Goal: Task Accomplishment & Management: Manage account settings

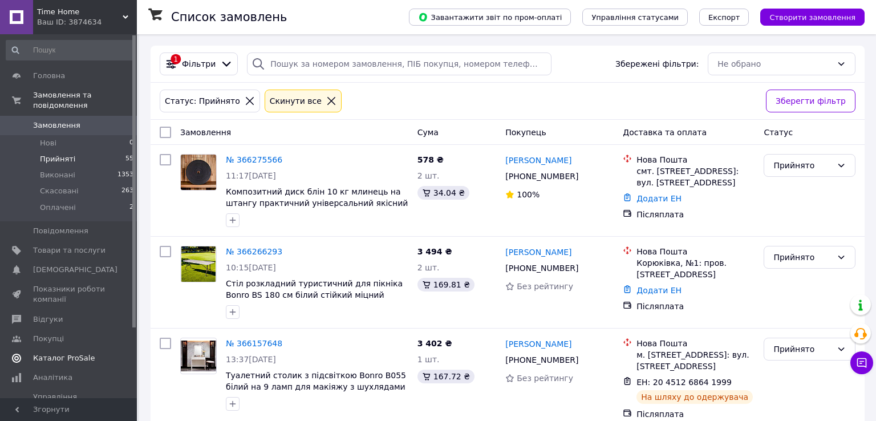
click at [76, 353] on span "Каталог ProSale" at bounding box center [64, 358] width 62 height 10
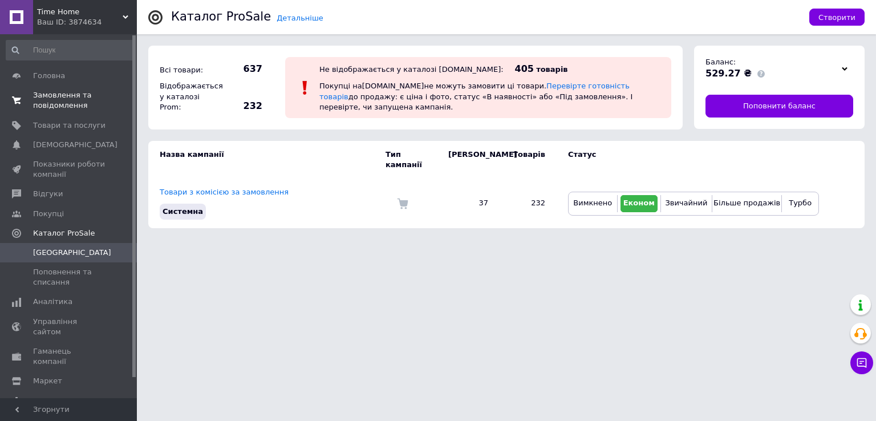
click at [83, 103] on span "Замовлення та повідомлення" at bounding box center [69, 100] width 72 height 21
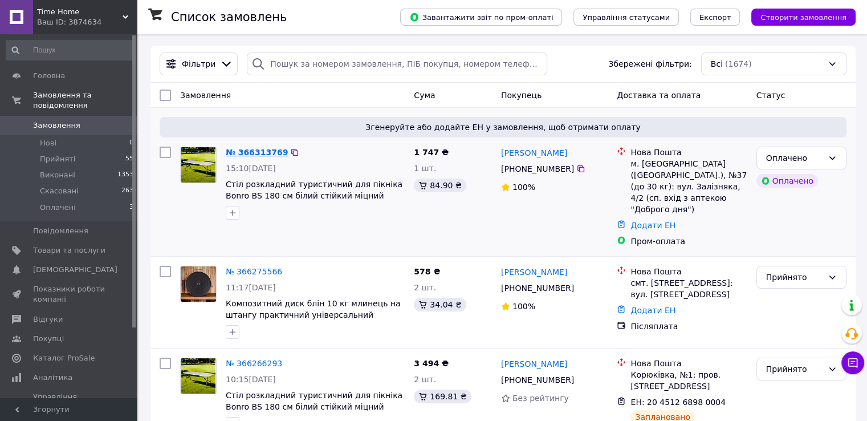
click at [237, 149] on link "№ 366313769" at bounding box center [257, 152] width 62 height 9
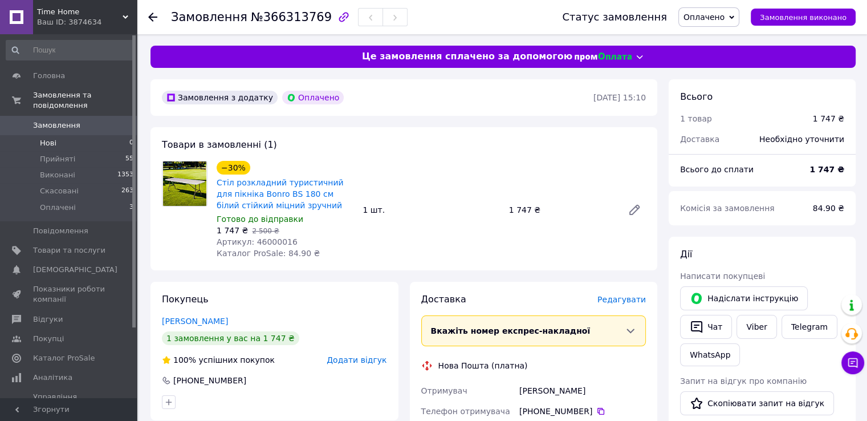
click at [59, 135] on li "Нові 0" at bounding box center [70, 143] width 140 height 16
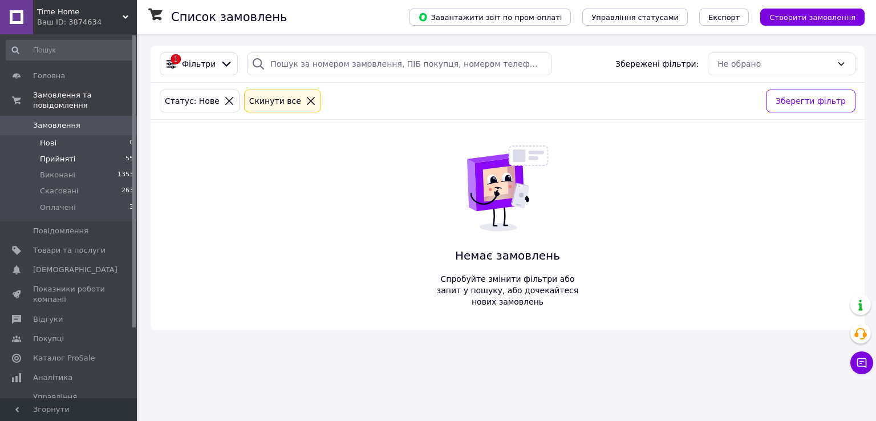
click at [68, 154] on span "Прийняті" at bounding box center [57, 159] width 35 height 10
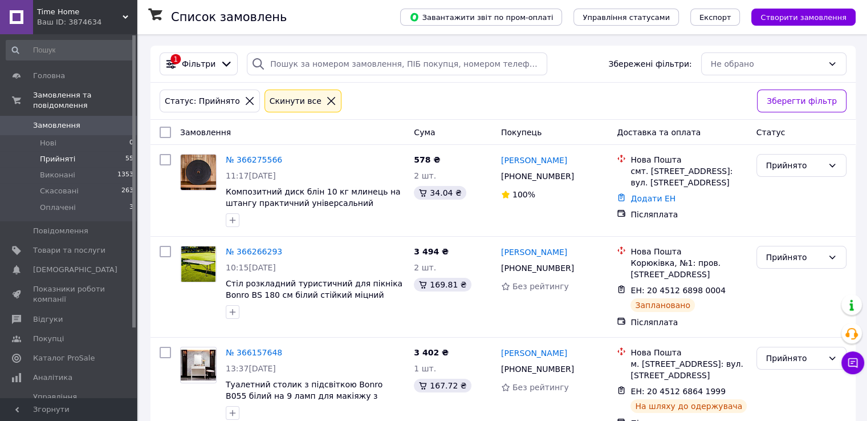
click at [115, 11] on span "Time Home" at bounding box center [80, 12] width 86 height 10
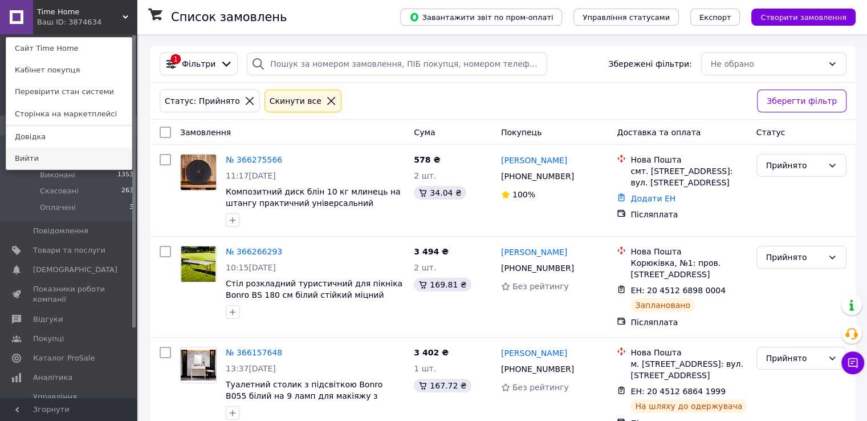
click at [76, 151] on link "Вийти" at bounding box center [68, 159] width 125 height 22
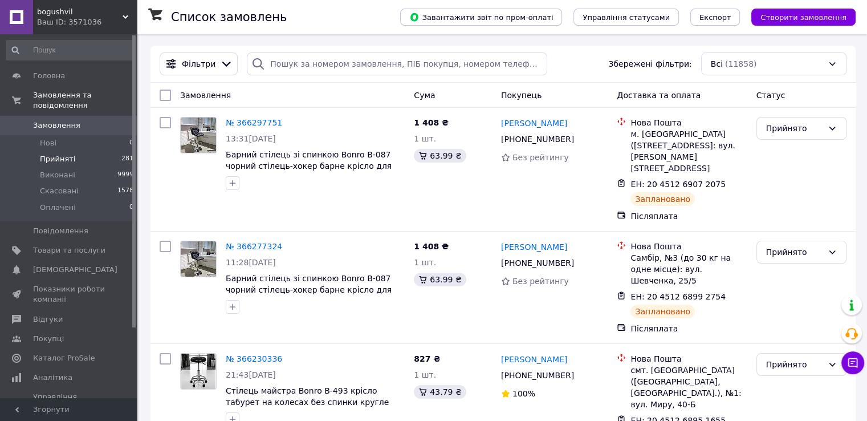
click at [75, 151] on li "Прийняті 281" at bounding box center [70, 159] width 140 height 16
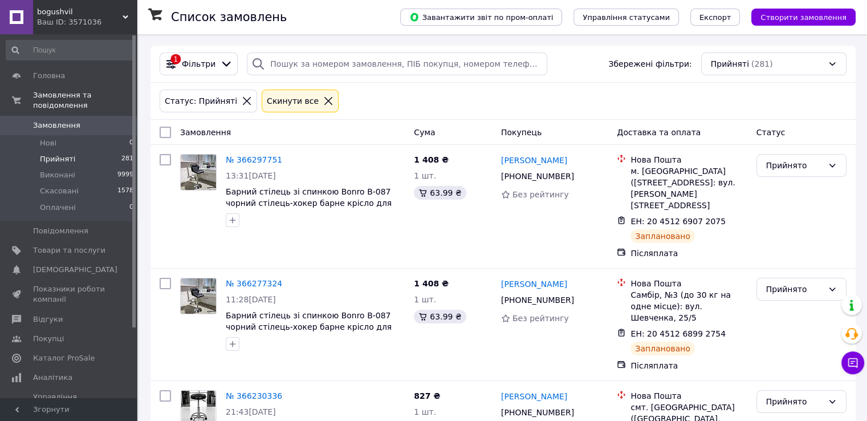
click at [394, 103] on div "Статус: Прийняті Cкинути все" at bounding box center [503, 100] width 692 height 27
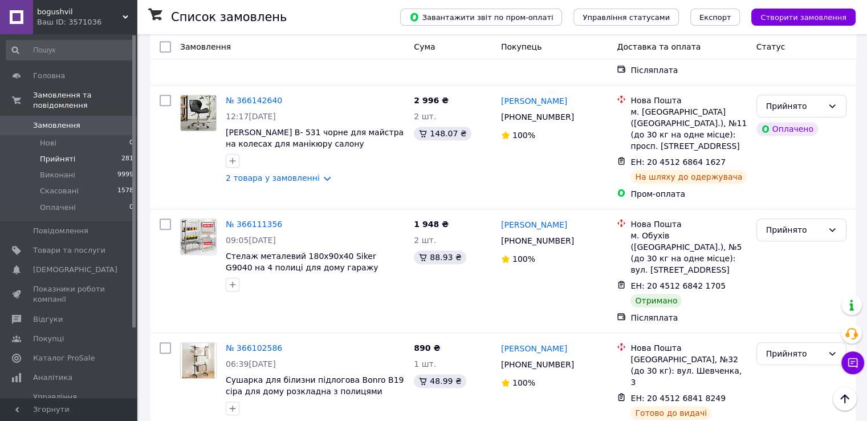
scroll to position [570, 0]
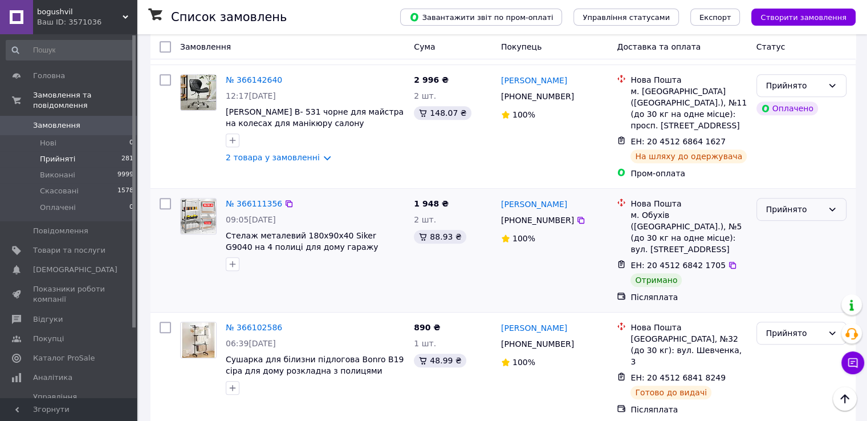
click at [816, 203] on div "Прийнято" at bounding box center [794, 209] width 57 height 13
click at [798, 188] on li "Виконано" at bounding box center [801, 188] width 89 height 21
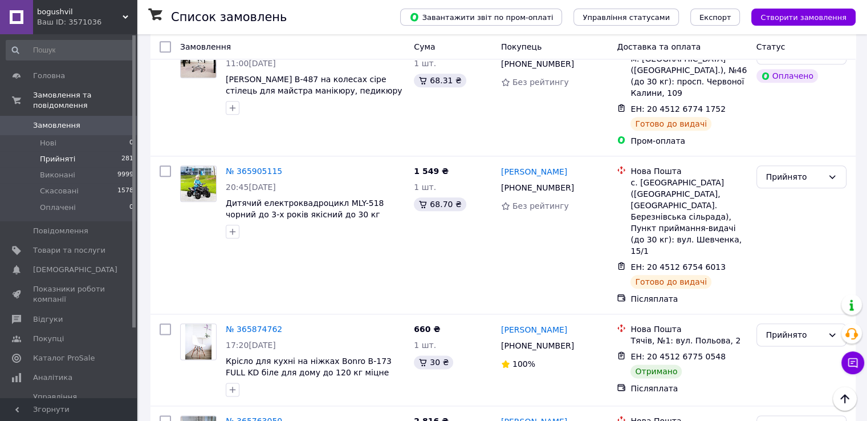
scroll to position [1323, 0]
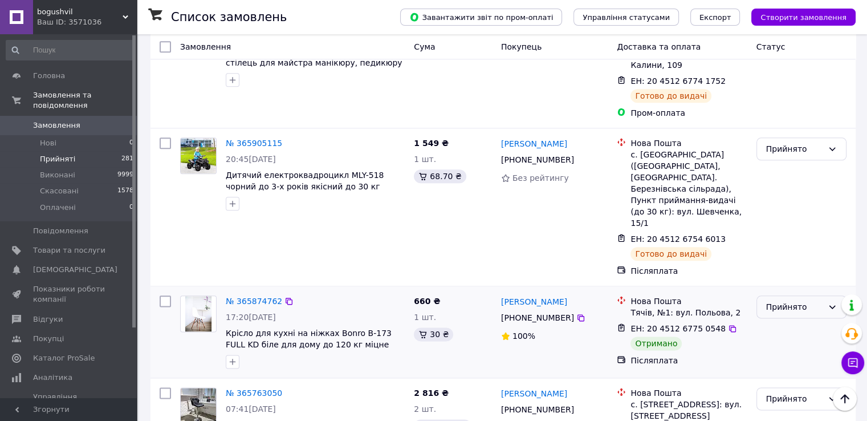
click at [798, 300] on div "Прийнято" at bounding box center [794, 306] width 57 height 13
click at [787, 206] on li "Виконано" at bounding box center [801, 203] width 89 height 21
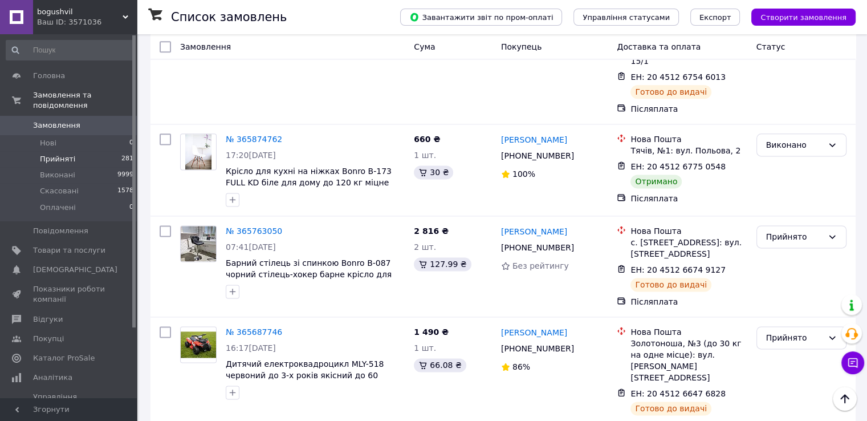
scroll to position [1505, 0]
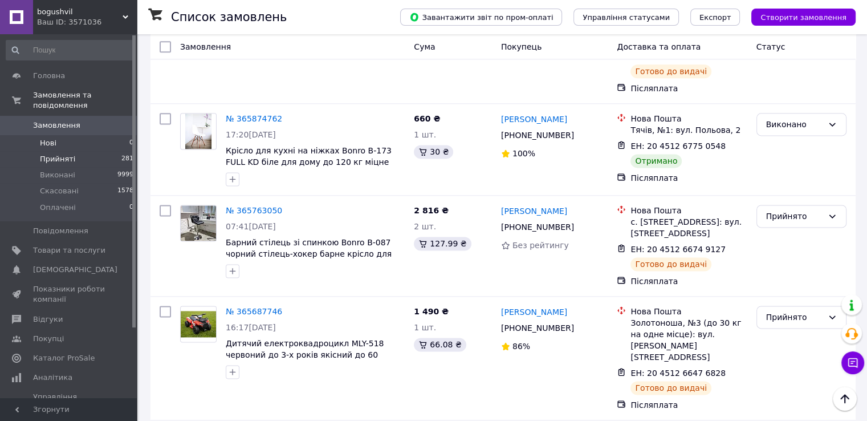
click at [97, 135] on li "Нові 0" at bounding box center [70, 143] width 140 height 16
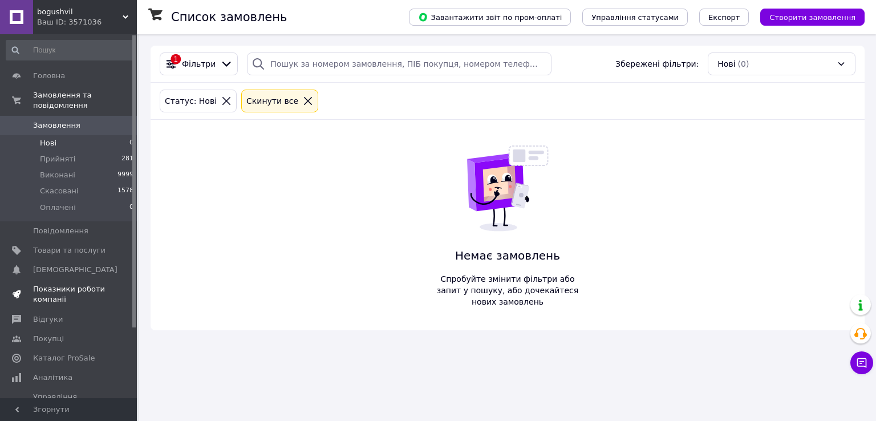
click at [73, 284] on span "Показники роботи компанії" at bounding box center [69, 294] width 72 height 21
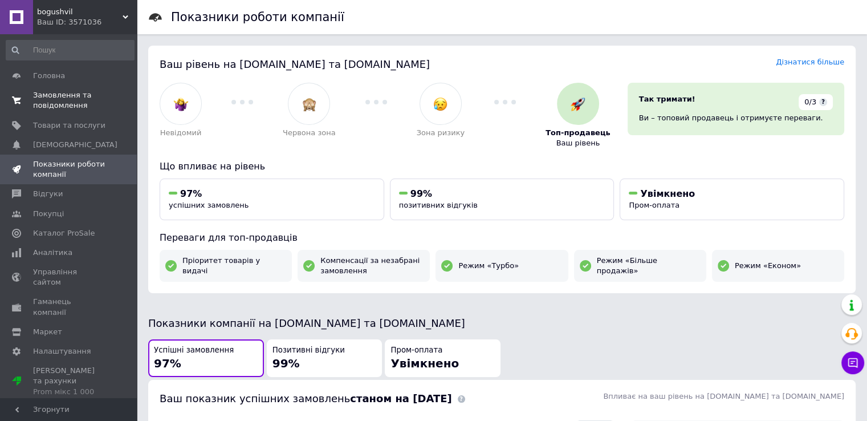
click at [51, 104] on span "Замовлення та повідомлення" at bounding box center [69, 100] width 72 height 21
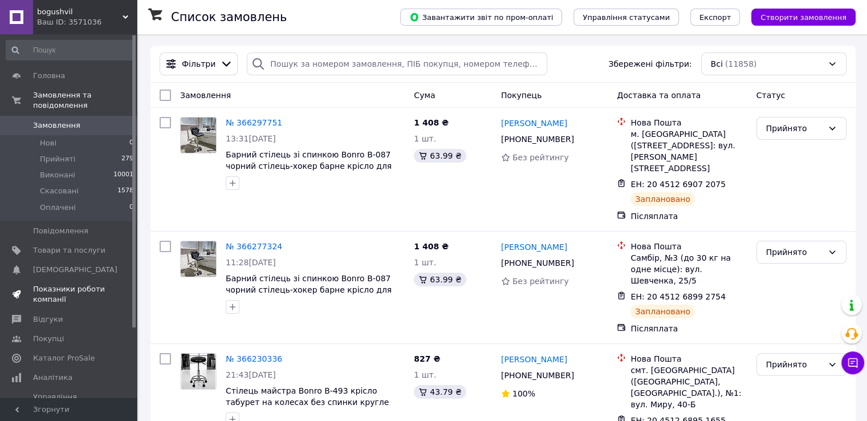
click at [73, 286] on span "Показники роботи компанії" at bounding box center [69, 294] width 72 height 21
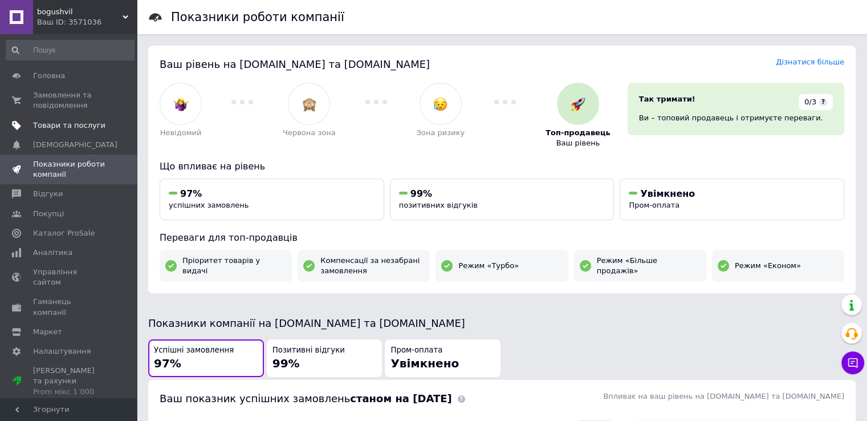
click at [44, 127] on span "Товари та послуги" at bounding box center [69, 125] width 72 height 10
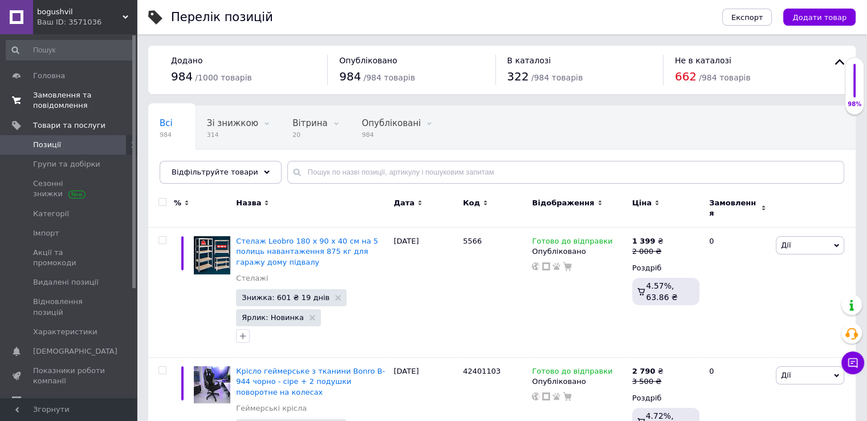
click at [78, 101] on span "Замовлення та повідомлення" at bounding box center [69, 100] width 72 height 21
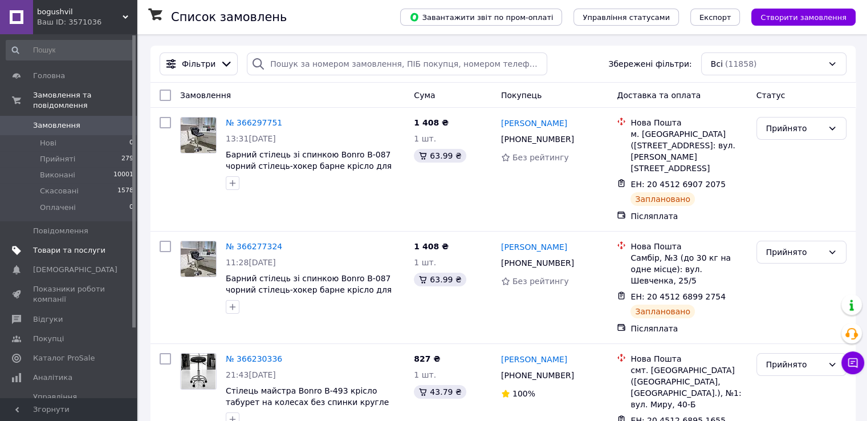
click at [88, 245] on span "Товари та послуги" at bounding box center [69, 250] width 72 height 10
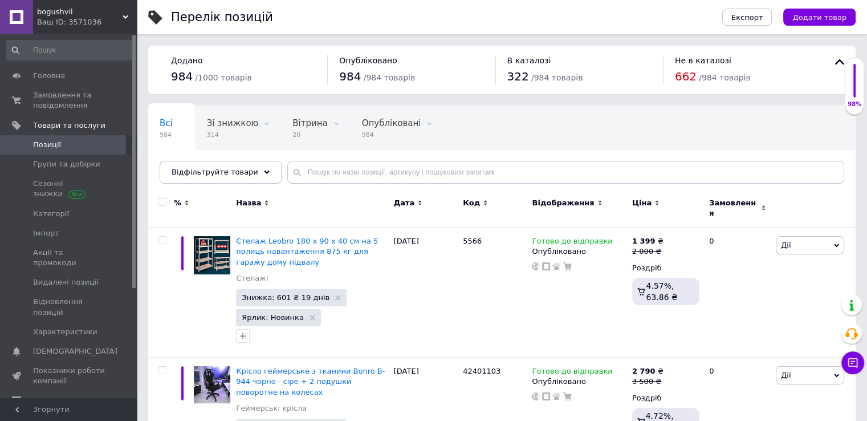
click at [373, 153] on div "Всі 984 Зі знижкою 314 Видалити Редагувати Вітрина 20 Видалити Редагувати Опубл…" at bounding box center [502, 150] width 708 height 94
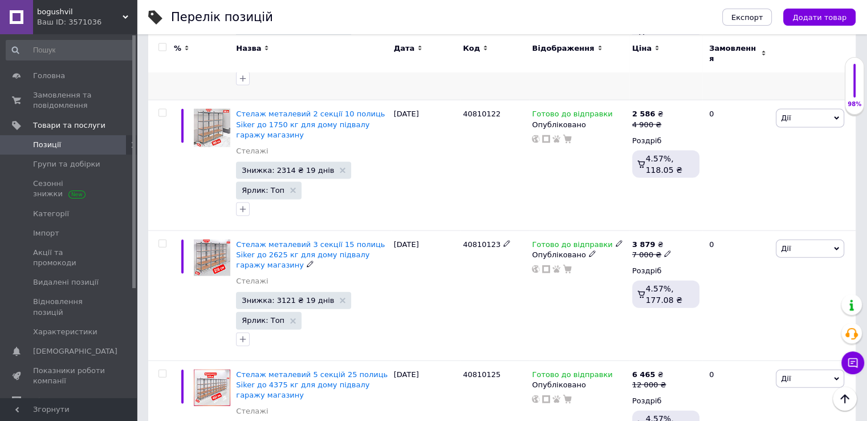
scroll to position [2509, 0]
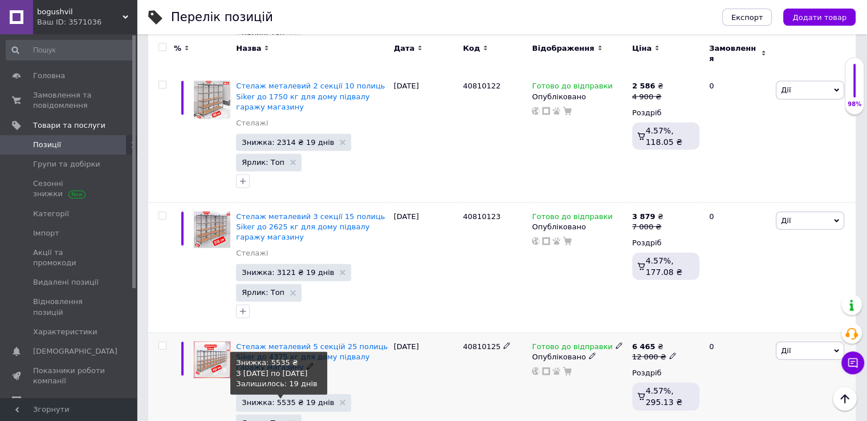
click at [258, 399] on span "Знижка: 5535 ₴ 19 днів" at bounding box center [288, 402] width 92 height 7
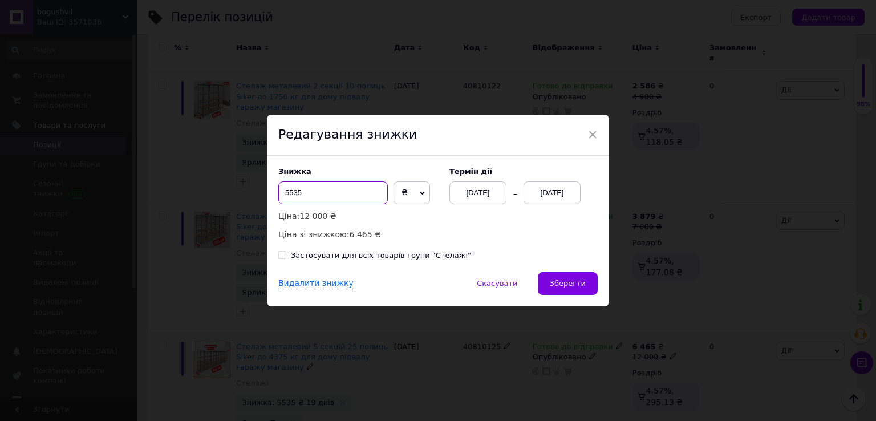
click at [313, 192] on input "5535" at bounding box center [332, 192] width 109 height 23
type input "5"
type input "6"
type input "5275"
click at [562, 281] on span "Зберегти" at bounding box center [568, 283] width 36 height 9
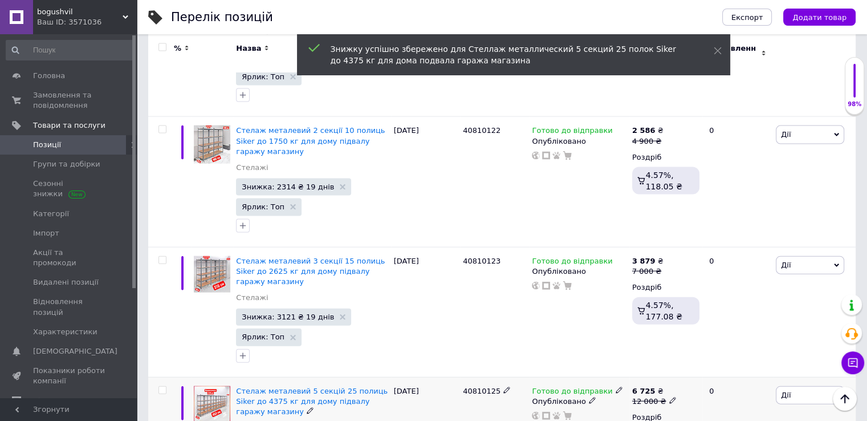
scroll to position [2463, 0]
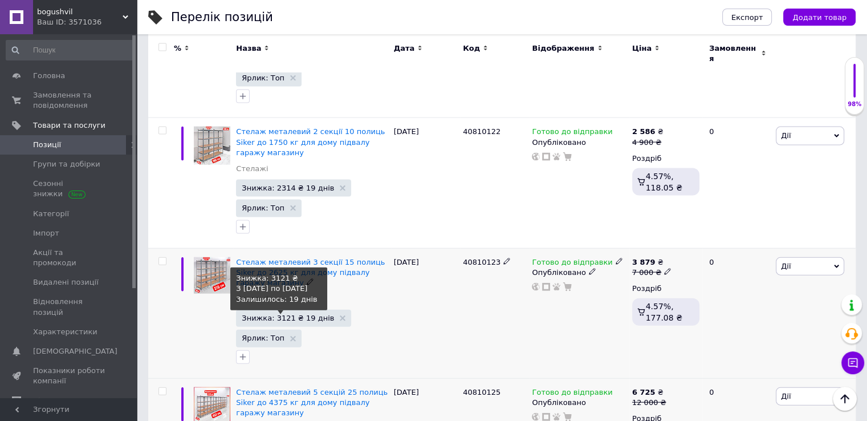
click at [289, 314] on span "Знижка: 3121 ₴ 19 днів" at bounding box center [288, 317] width 92 height 7
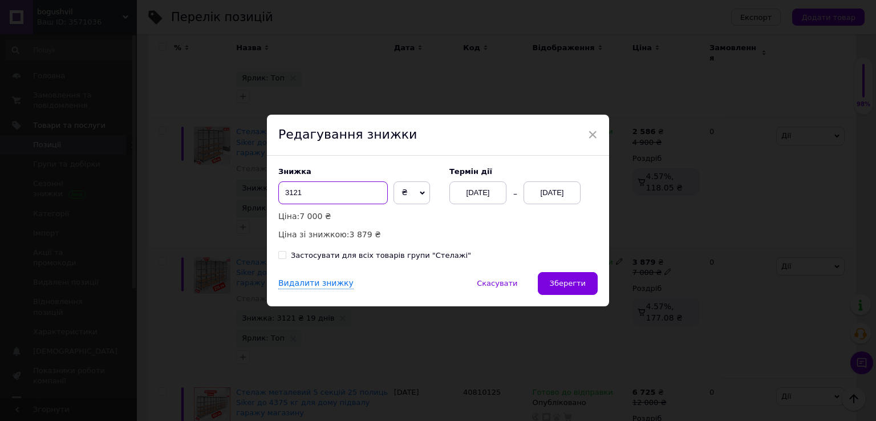
click at [324, 194] on input "3121" at bounding box center [332, 192] width 109 height 23
type input "3"
type input "4"
type input "2965"
click at [558, 290] on button "Зберегти" at bounding box center [568, 283] width 60 height 23
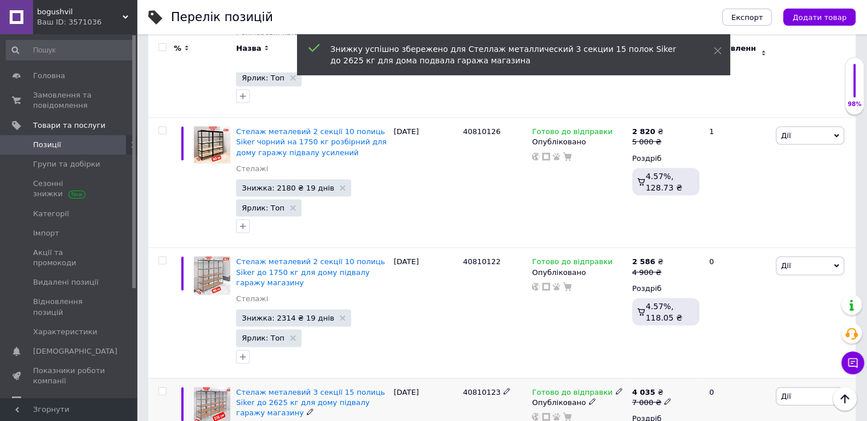
scroll to position [2326, 0]
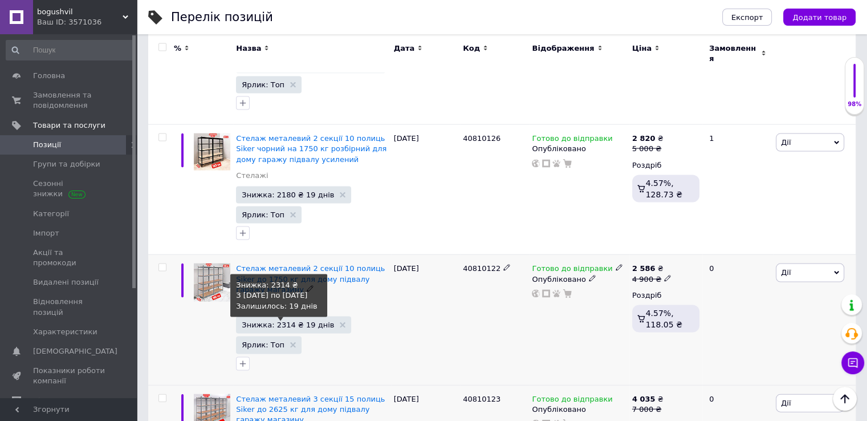
click at [283, 321] on span "Знижка: 2314 ₴ 19 днів" at bounding box center [288, 324] width 92 height 7
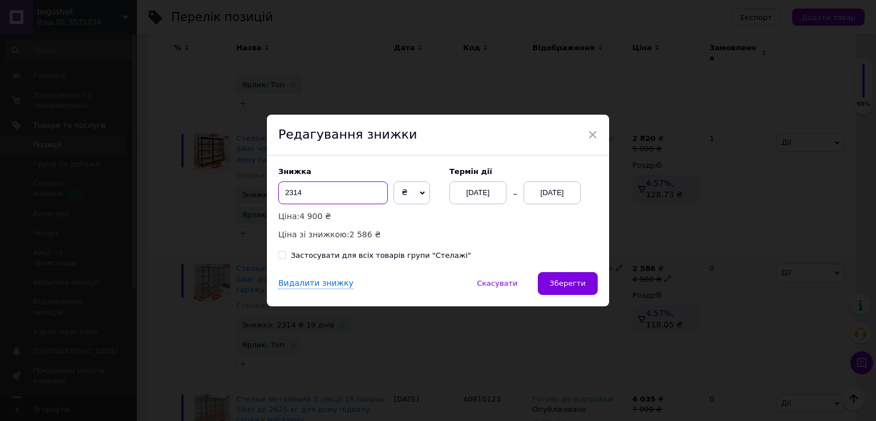
click at [315, 192] on input "2314" at bounding box center [332, 192] width 109 height 23
type input "2"
type input "2210"
click at [578, 280] on span "Зберегти" at bounding box center [568, 283] width 36 height 9
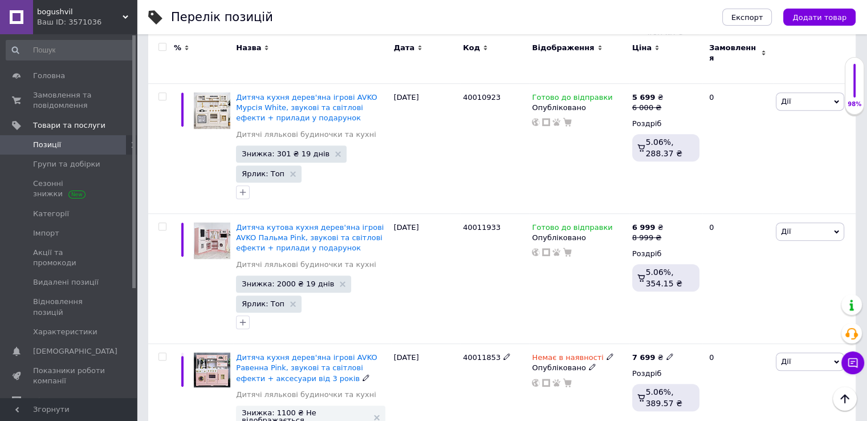
scroll to position [4972, 0]
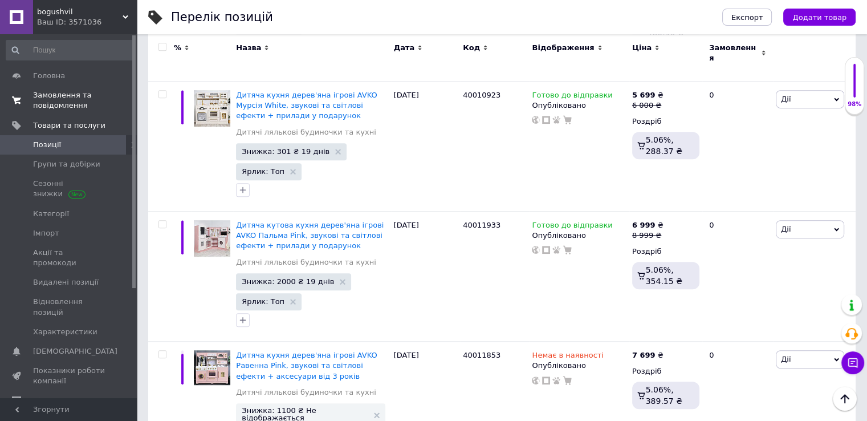
click at [71, 94] on span "Замовлення та повідомлення" at bounding box center [69, 100] width 72 height 21
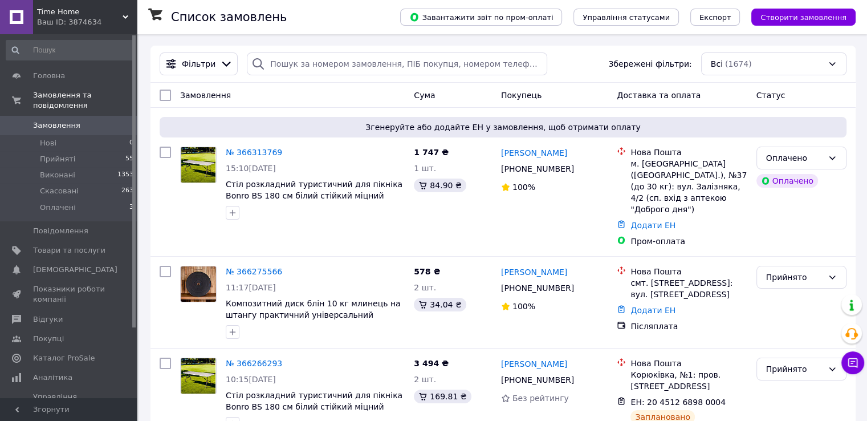
scroll to position [23, 0]
